Goal: Information Seeking & Learning: Learn about a topic

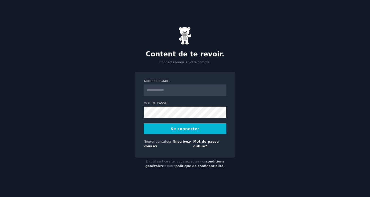
click at [162, 92] on input "Adresse email" at bounding box center [185, 89] width 83 height 11
type input "**********"
click at [144, 123] on button "Se connecter" at bounding box center [185, 128] width 83 height 11
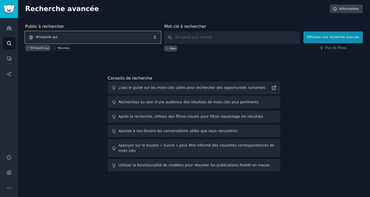
click at [73, 35] on span "N'importe qui" at bounding box center [92, 37] width 135 height 12
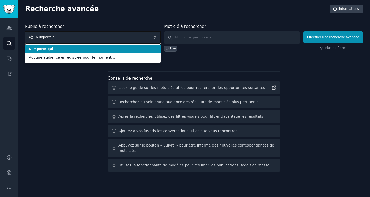
click at [63, 36] on span "N'importe qui" at bounding box center [92, 37] width 135 height 12
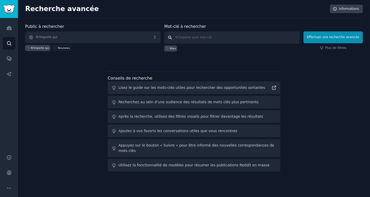
click at [198, 35] on input "text" at bounding box center [231, 37] width 135 height 12
type input "sommeil bébé"
click button "Effectuer une recherche avancée" at bounding box center [332, 37] width 59 height 12
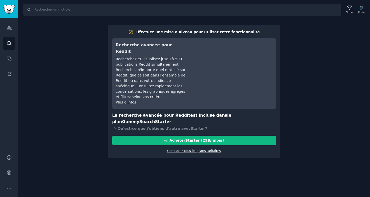
click at [208, 149] on font "Comparez tous les plans tarifaires" at bounding box center [194, 151] width 54 height 4
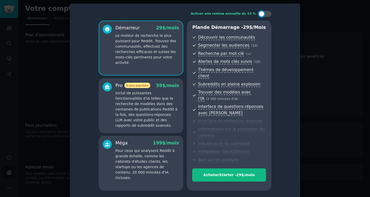
click at [323, 91] on div at bounding box center [185, 98] width 370 height 197
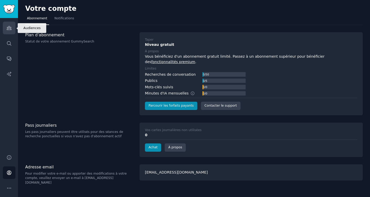
click at [8, 26] on icon "Barre latérale" at bounding box center [8, 27] width 5 height 5
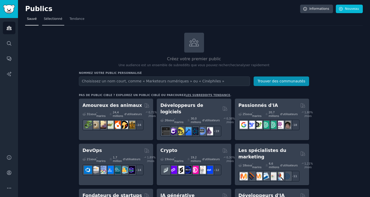
click at [52, 19] on font "Sélectionné" at bounding box center [53, 19] width 18 height 4
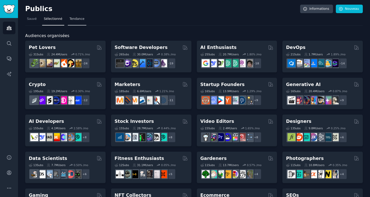
click at [80, 18] on link "Tendance" at bounding box center [77, 20] width 18 height 11
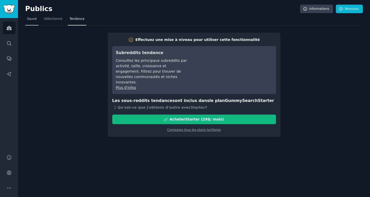
click at [36, 20] on link "Sauvé" at bounding box center [31, 20] width 13 height 11
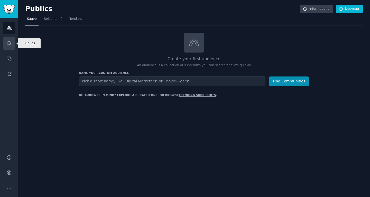
click at [9, 44] on icon "Barre latérale" at bounding box center [8, 43] width 5 height 5
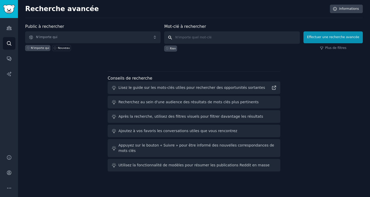
click at [240, 42] on input "text" at bounding box center [231, 37] width 135 height 12
type input "sommeil"
click button "Effectuer une recherche avancée" at bounding box center [332, 37] width 59 height 12
click at [206, 38] on input "text" at bounding box center [231, 37] width 135 height 12
click at [176, 48] on font "Rien" at bounding box center [173, 48] width 6 height 3
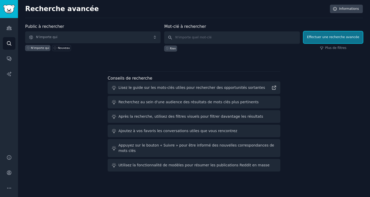
click at [329, 38] on font "Effectuer une recherche avancée" at bounding box center [333, 37] width 52 height 4
click at [208, 38] on input "text" at bounding box center [231, 37] width 135 height 12
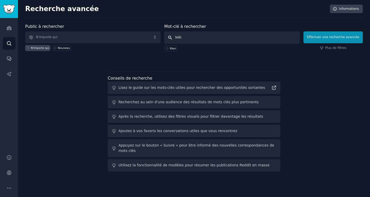
type input "bébé"
click button "Effectuer une recherche avancée" at bounding box center [332, 37] width 59 height 12
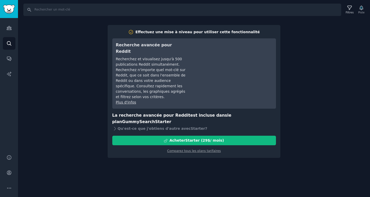
click at [296, 141] on div "Recherche Filtres Piste Effectuez une mise à niveau pour utiliser cette fonctio…" at bounding box center [194, 98] width 352 height 197
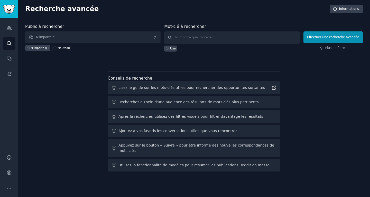
click at [164, 105] on div "Recherchez au sein d'une audience des résultats de mots clés plus pertinents" at bounding box center [194, 102] width 173 height 13
click at [9, 28] on icon "Barre latérale" at bounding box center [9, 28] width 5 height 4
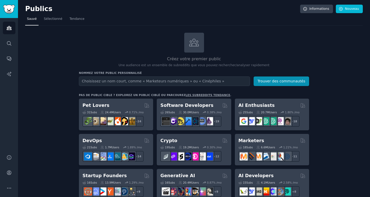
click at [114, 83] on input "text" at bounding box center [164, 81] width 171 height 10
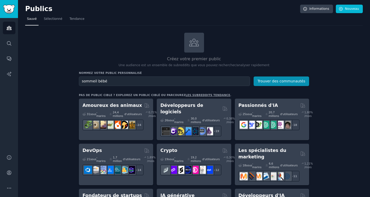
type input "sommeil bébé"
click at [254, 76] on button "Trouver des communautés" at bounding box center [281, 81] width 55 height 10
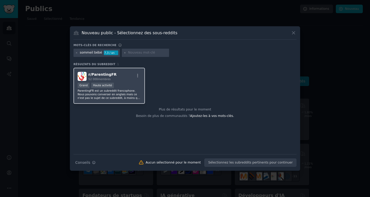
click at [107, 91] on font "ParentingFR est un subreddit francophone. Nous pouvons converser en anglais mai…" at bounding box center [109, 105] width 63 height 32
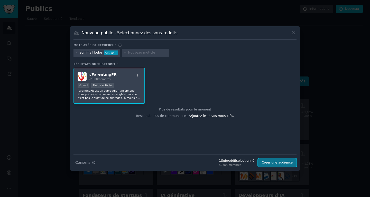
click at [283, 163] on font "Créer une audience" at bounding box center [277, 162] width 31 height 4
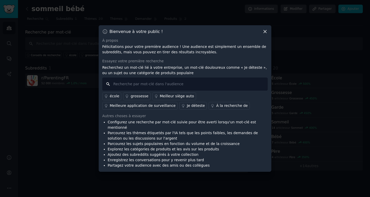
click at [142, 85] on input "text" at bounding box center [184, 83] width 165 height 13
type input "s"
type input "sommeil bébé"
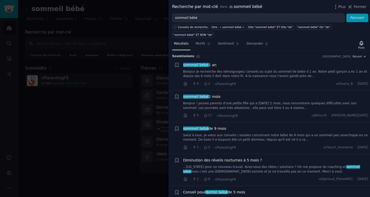
click at [111, 131] on div at bounding box center [185, 98] width 370 height 197
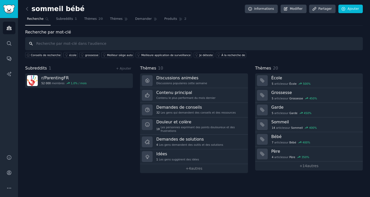
click at [81, 42] on input "text" at bounding box center [194, 43] width 338 height 13
type input "c"
type input "périnatalité"
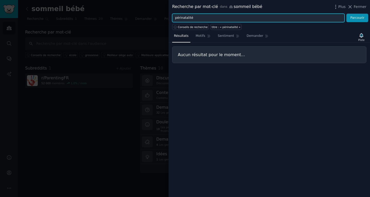
drag, startPoint x: 222, startPoint y: 16, endPoint x: 161, endPoint y: 16, distance: 61.1
click at [161, 16] on div "Recherche par mot-clé dans sommeil bébé Plus Fermer périnatalité Parcourir Cons…" at bounding box center [185, 98] width 370 height 197
click at [346, 14] on button "Parcourir" at bounding box center [357, 18] width 22 height 9
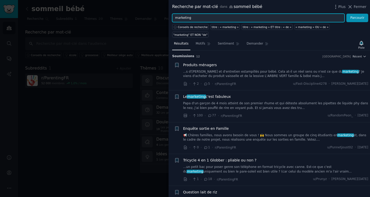
drag, startPoint x: 197, startPoint y: 19, endPoint x: 170, endPoint y: 21, distance: 26.8
click at [170, 21] on div "marketing Parcourir" at bounding box center [269, 18] width 201 height 9
paste input "Consultante lactation marketing réseaux sociaux"
click at [346, 14] on button "Parcourir" at bounding box center [357, 18] width 22 height 9
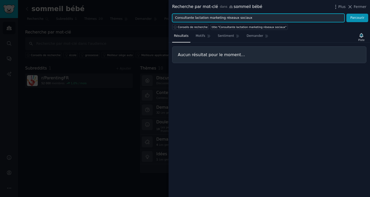
drag, startPoint x: 207, startPoint y: 18, endPoint x: 153, endPoint y: 15, distance: 53.6
click at [153, 15] on div "Recherche par mot-clé dans sommeil bébé Plus Fermer Consultante lactation marke…" at bounding box center [185, 98] width 370 height 197
click at [346, 14] on button "Parcourir" at bounding box center [357, 18] width 22 height 9
drag, startPoint x: 221, startPoint y: 15, endPoint x: 178, endPoint y: 16, distance: 43.4
click at [178, 16] on input "marketing réseaux sociaux" at bounding box center [258, 18] width 172 height 9
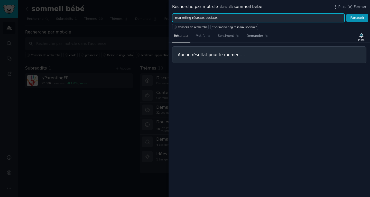
type input "m"
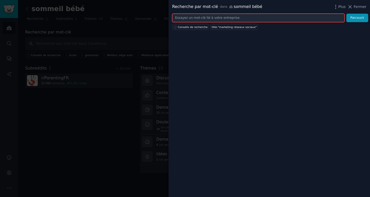
paste input "Doula Instagram pas de résultats"
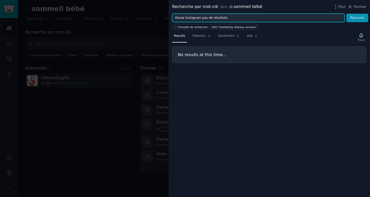
click at [346, 14] on button "Parcourir" at bounding box center [357, 18] width 22 height 9
drag, startPoint x: 223, startPoint y: 17, endPoint x: 164, endPoint y: 19, distance: 58.6
click at [164, 19] on div "Recherche par mot-clé dans sommeil bébé Plus Fermer Doula Instagram pas de résu…" at bounding box center [185, 98] width 370 height 197
paste input "Je poste sur Instagram mais pas de cliente"
click at [346, 14] on button "Parcourir" at bounding box center [357, 18] width 22 height 9
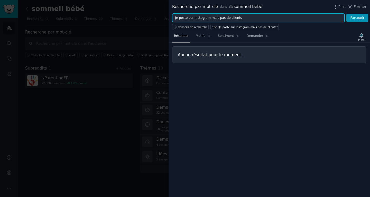
type input "Je poste sur Instagram mais pas de clients"
click at [346, 14] on button "Parcourir" at bounding box center [357, 18] width 22 height 9
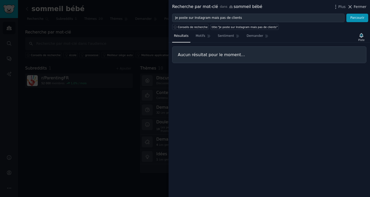
click at [351, 7] on icon at bounding box center [350, 6] width 3 height 3
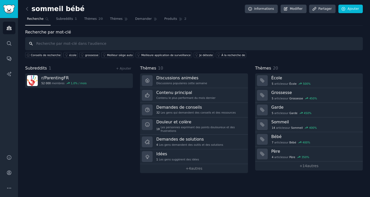
click at [102, 42] on input "text" at bounding box center [194, 43] width 338 height 13
paste input "Je poste sur Instagram mais pas de clientes"
type input "Je poste sur Instagram mais pas de clientes"
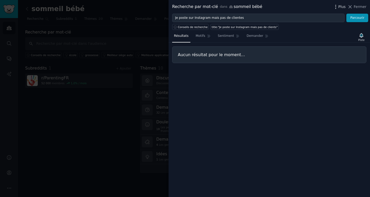
click at [343, 6] on font "Plus" at bounding box center [341, 7] width 7 height 4
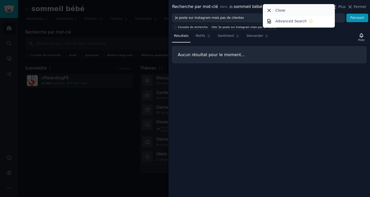
click at [292, 10] on div "Close" at bounding box center [299, 10] width 70 height 11
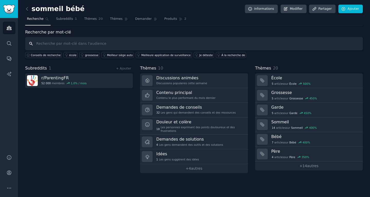
click at [151, 45] on input "text" at bounding box center [194, 43] width 338 height 13
paste input "Je poste sur Instagram mais pas de clientes"
type input "Je poste sur Instagram mais pas de clientes"
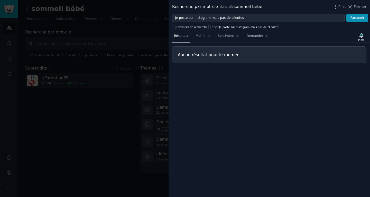
click at [91, 104] on div at bounding box center [185, 98] width 370 height 197
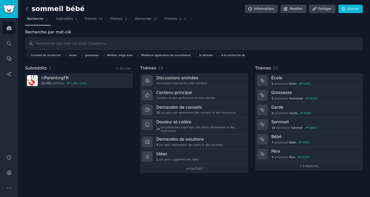
click at [28, 9] on icon at bounding box center [26, 8] width 5 height 5
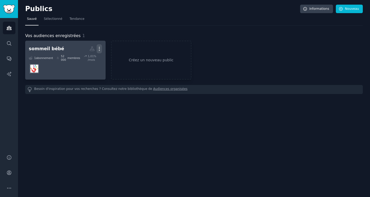
click at [99, 48] on icon "button" at bounding box center [99, 48] width 5 height 5
click at [87, 60] on p "Delete" at bounding box center [85, 59] width 12 height 5
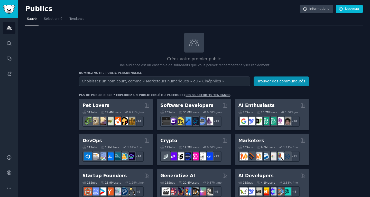
click at [123, 78] on input "text" at bounding box center [164, 81] width 171 height 10
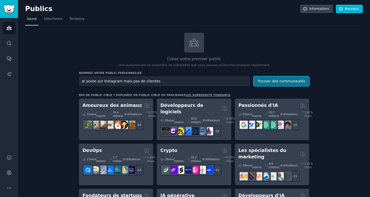
click at [284, 80] on font "Trouver des communautés" at bounding box center [281, 81] width 48 height 4
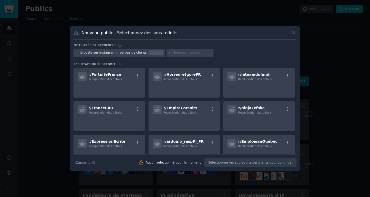
click at [292, 32] on icon at bounding box center [293, 32] width 5 height 5
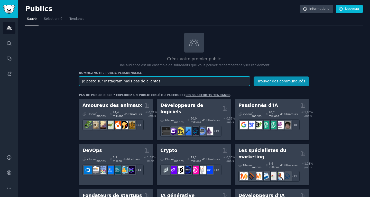
drag, startPoint x: 156, startPoint y: 82, endPoint x: 75, endPoint y: 83, distance: 80.7
paste input "Doula Instagram pas de résultat"
type input "Doula Instagram pas de résultats"
click at [254, 76] on button "Trouver des communautés" at bounding box center [281, 81] width 55 height 10
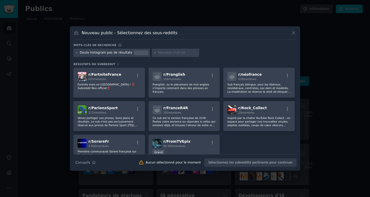
click at [293, 32] on icon at bounding box center [293, 32] width 5 height 5
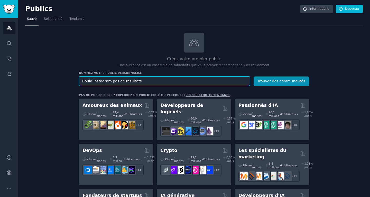
drag, startPoint x: 142, startPoint y: 80, endPoint x: 78, endPoint y: 81, distance: 63.5
paste input "Peine à créer du contenu Instagram professionnel"
click at [254, 76] on button "Trouver des communautés" at bounding box center [281, 81] width 55 height 10
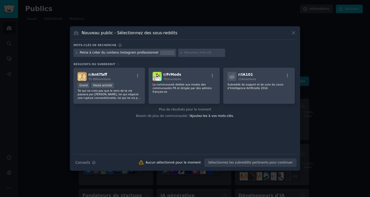
click at [293, 33] on icon at bounding box center [293, 32] width 5 height 5
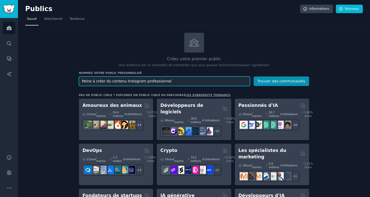
drag, startPoint x: 160, startPoint y: 81, endPoint x: 67, endPoint y: 79, distance: 93.3
type input "instagram"
click at [254, 76] on button "Trouver des communautés" at bounding box center [281, 81] width 55 height 10
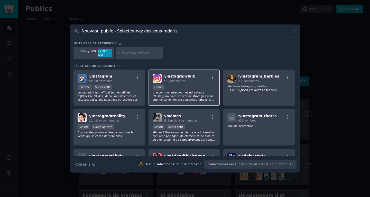
click at [198, 87] on div "Grand" at bounding box center [184, 87] width 63 height 6
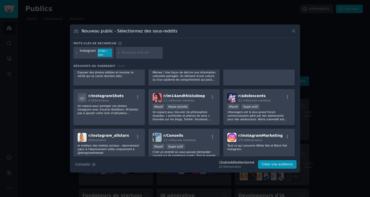
scroll to position [67, 0]
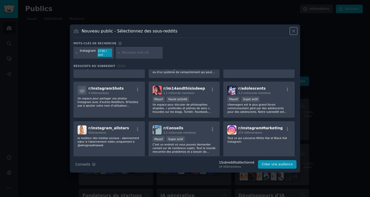
click at [293, 32] on icon at bounding box center [293, 31] width 3 height 3
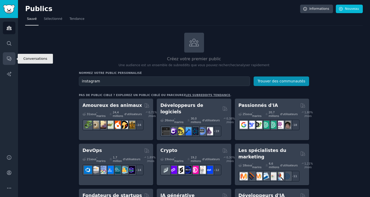
click at [8, 54] on link "Conversations" at bounding box center [9, 58] width 13 height 13
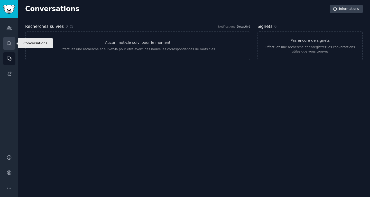
click at [11, 41] on icon "Barre latérale" at bounding box center [8, 43] width 5 height 5
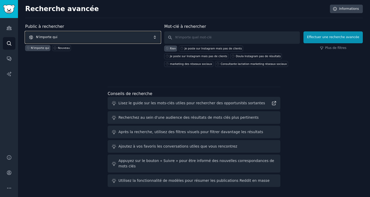
click at [157, 37] on span "N'importe qui" at bounding box center [92, 37] width 135 height 12
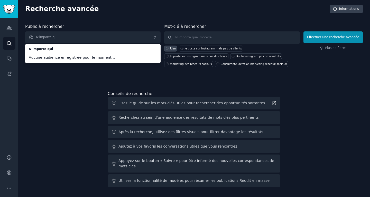
click at [79, 89] on div "Public à rechercher N'importe qui N'importe qui Aucune audience enregistrée pou…" at bounding box center [194, 105] width 338 height 165
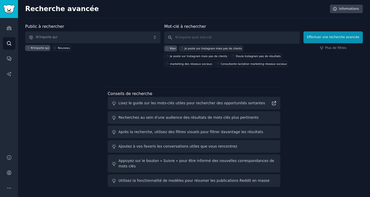
click at [216, 48] on font "Je poste sur Instagram mais pas de clients" at bounding box center [212, 48] width 57 height 3
type input "Je poste sur Instagram mais pas de clientes"
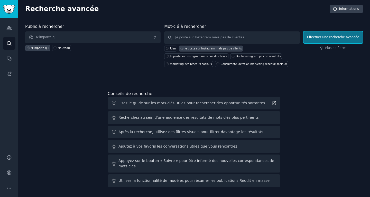
click at [319, 37] on font "Effectuer une recherche avancée" at bounding box center [333, 37] width 52 height 4
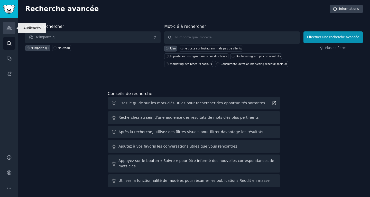
click at [8, 32] on link "Publics" at bounding box center [9, 28] width 13 height 13
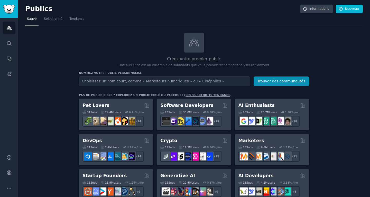
click at [146, 80] on input "text" at bounding box center [164, 81] width 171 height 10
type input "trouver des clients avec Instagram"
click at [254, 76] on button "Trouver des communautés" at bounding box center [281, 81] width 55 height 10
